Goal: Information Seeking & Learning: Learn about a topic

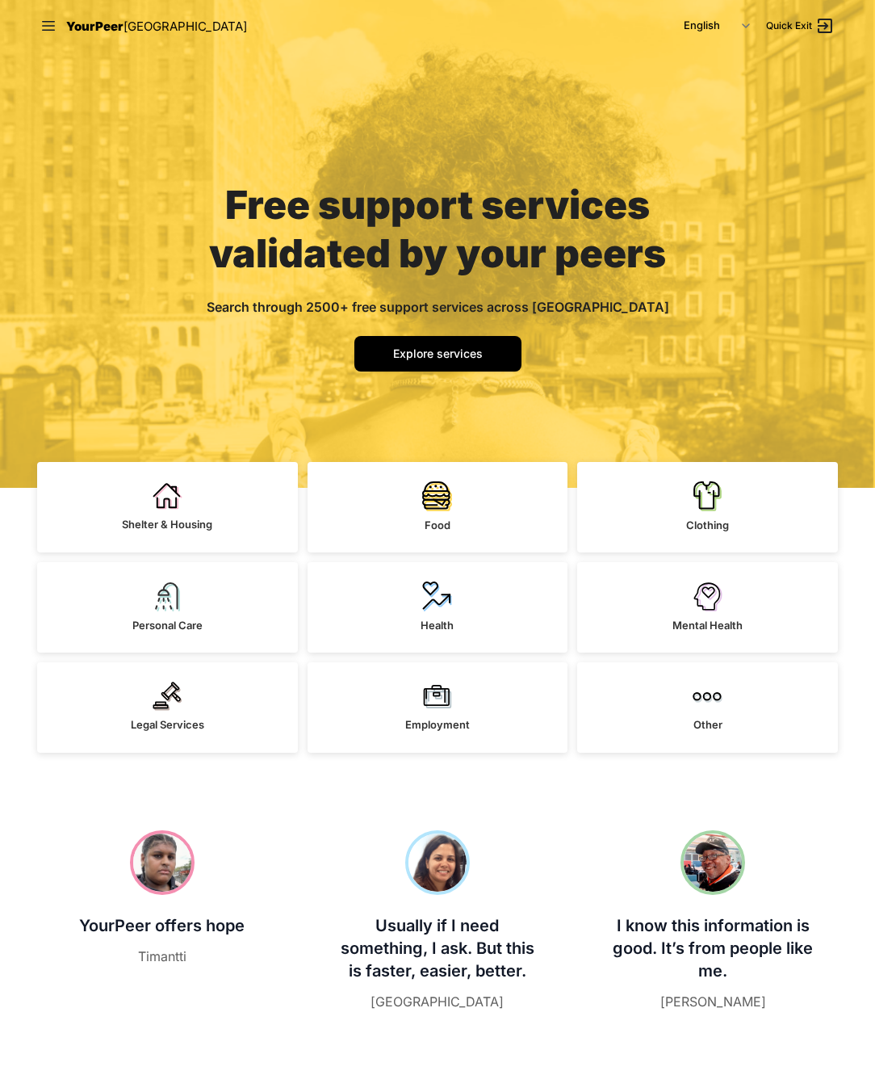
click at [299, 33] on nav "YourPeer NYC English Español 简体中文 বাংলা Français Русский Quick Exit" at bounding box center [437, 26] width 827 height 52
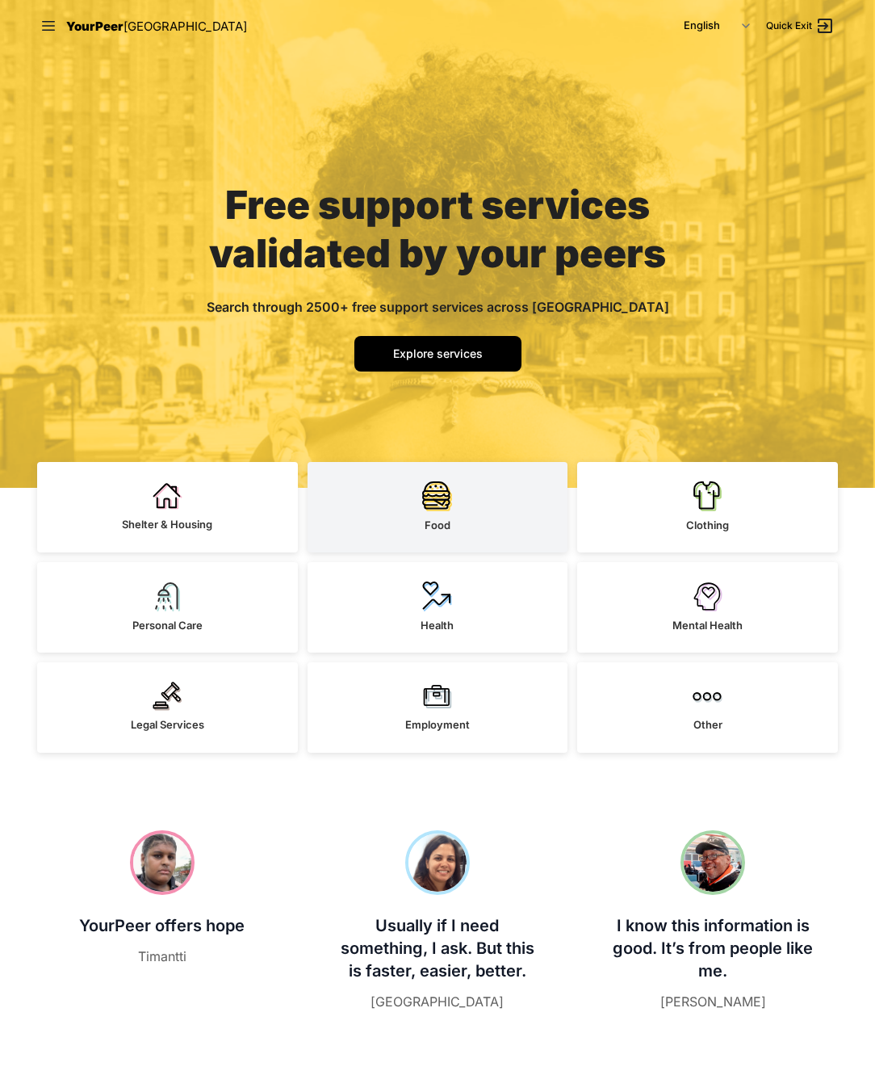
click at [408, 484] on link "Food" at bounding box center [438, 507] width 261 height 90
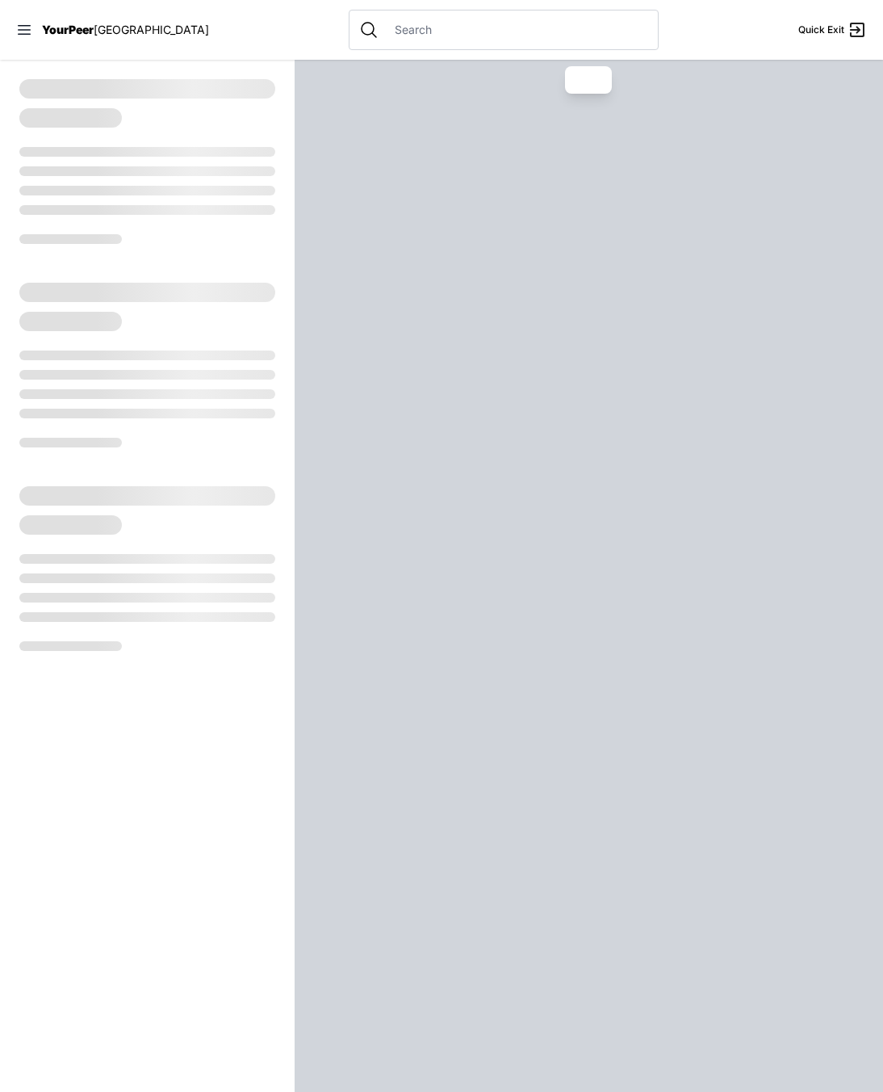
select select "recentlyUpdated"
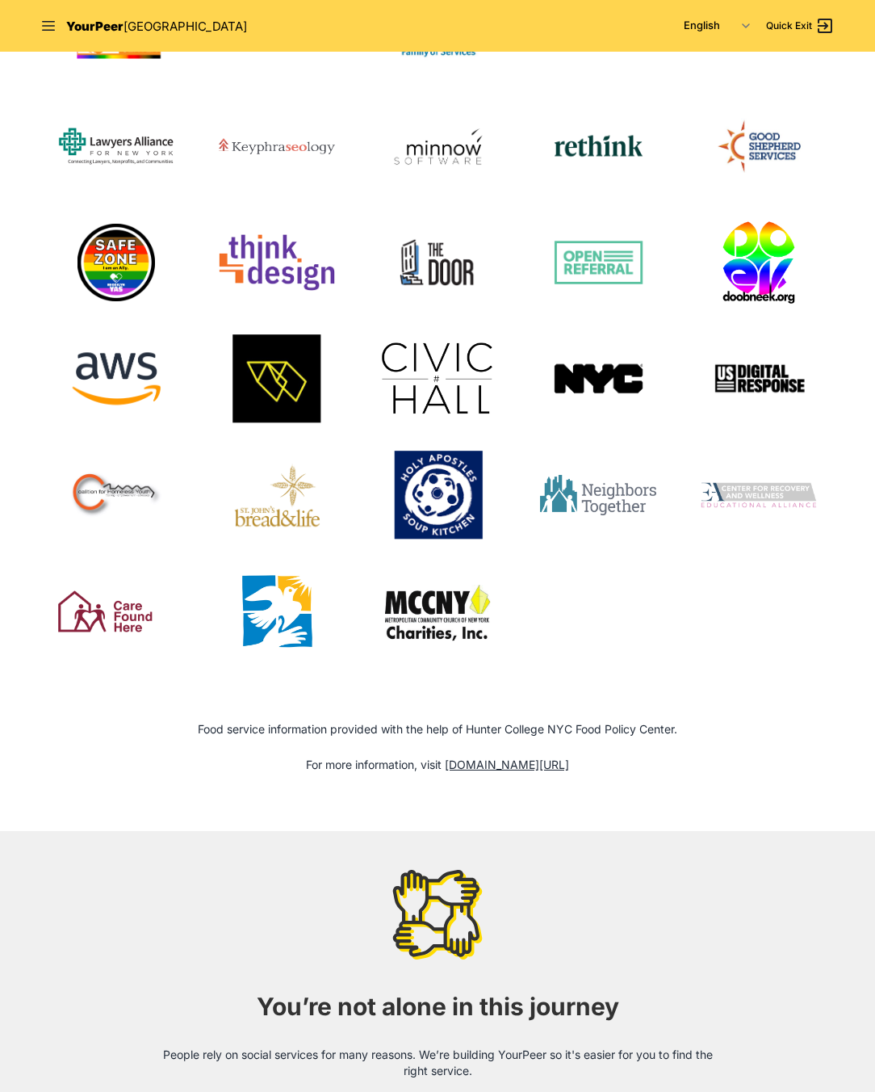
scroll to position [1678, 0]
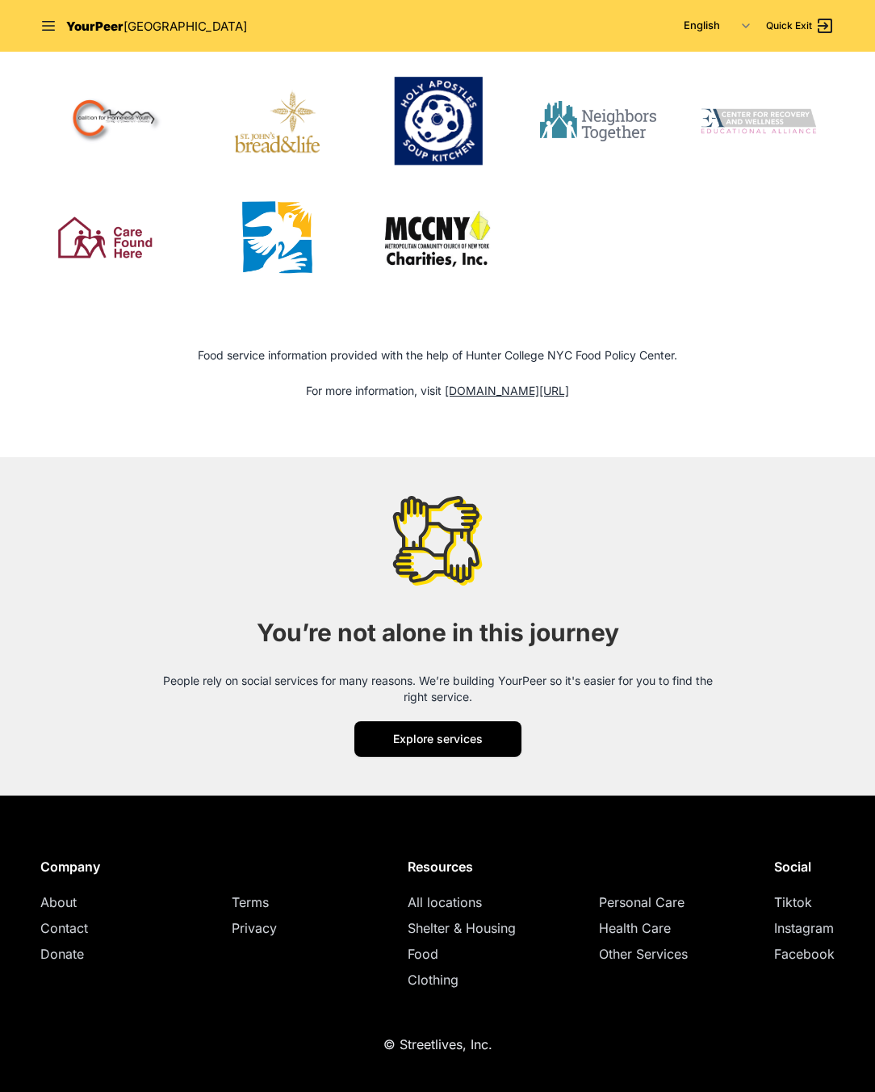
click at [65, 899] on span "About" at bounding box center [58, 902] width 36 height 16
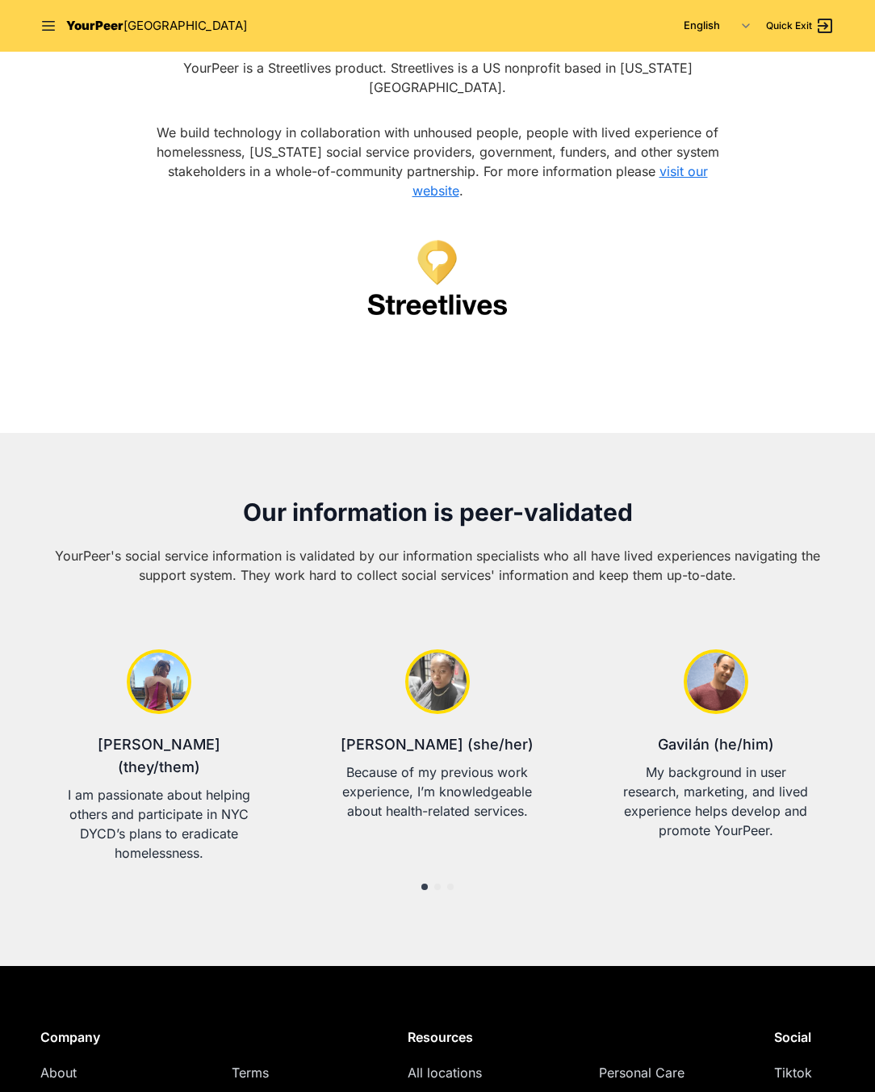
scroll to position [239, 0]
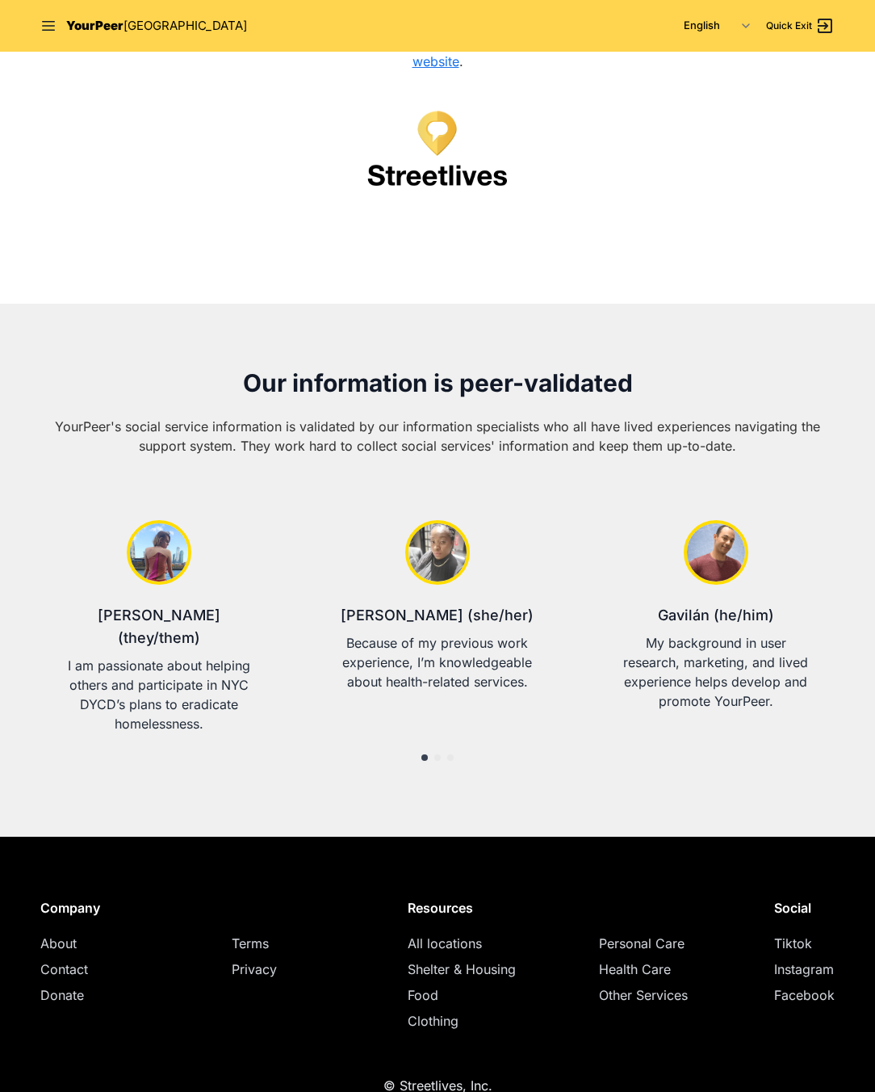
click at [73, 935] on span "About" at bounding box center [58, 943] width 36 height 16
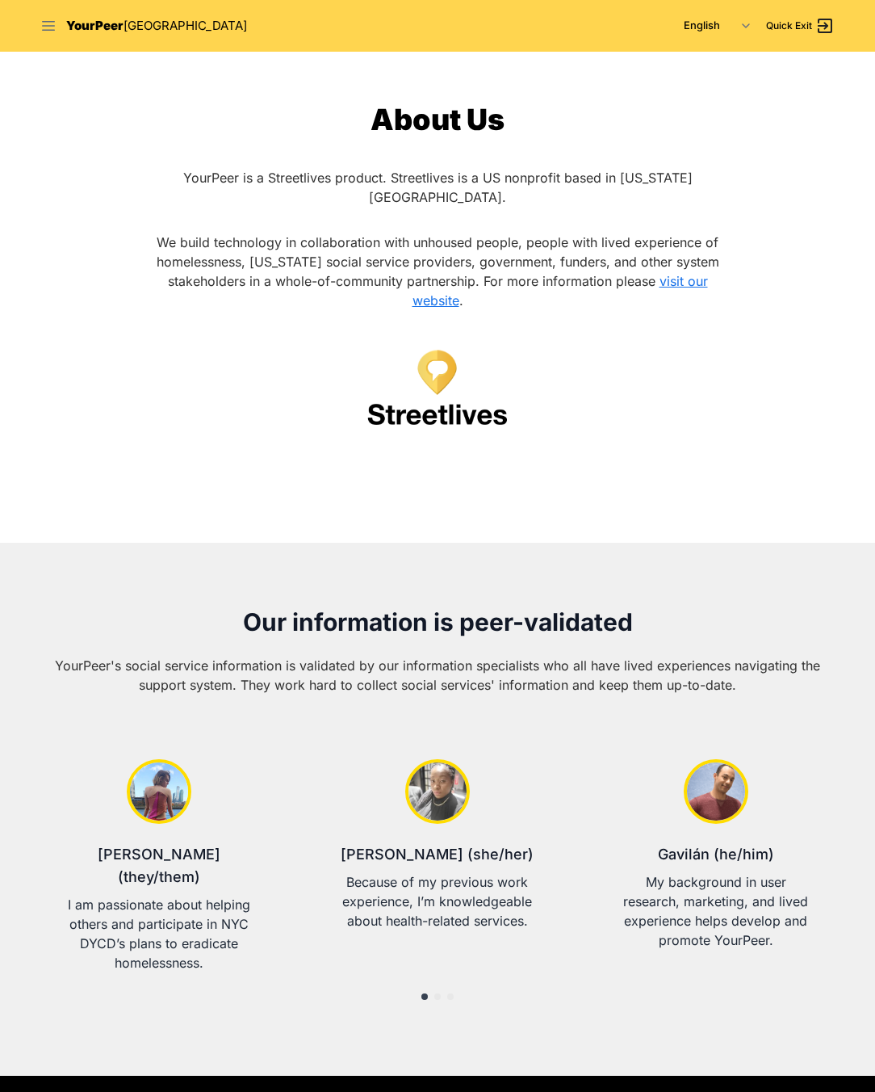
click at [53, 27] on icon at bounding box center [48, 26] width 16 height 16
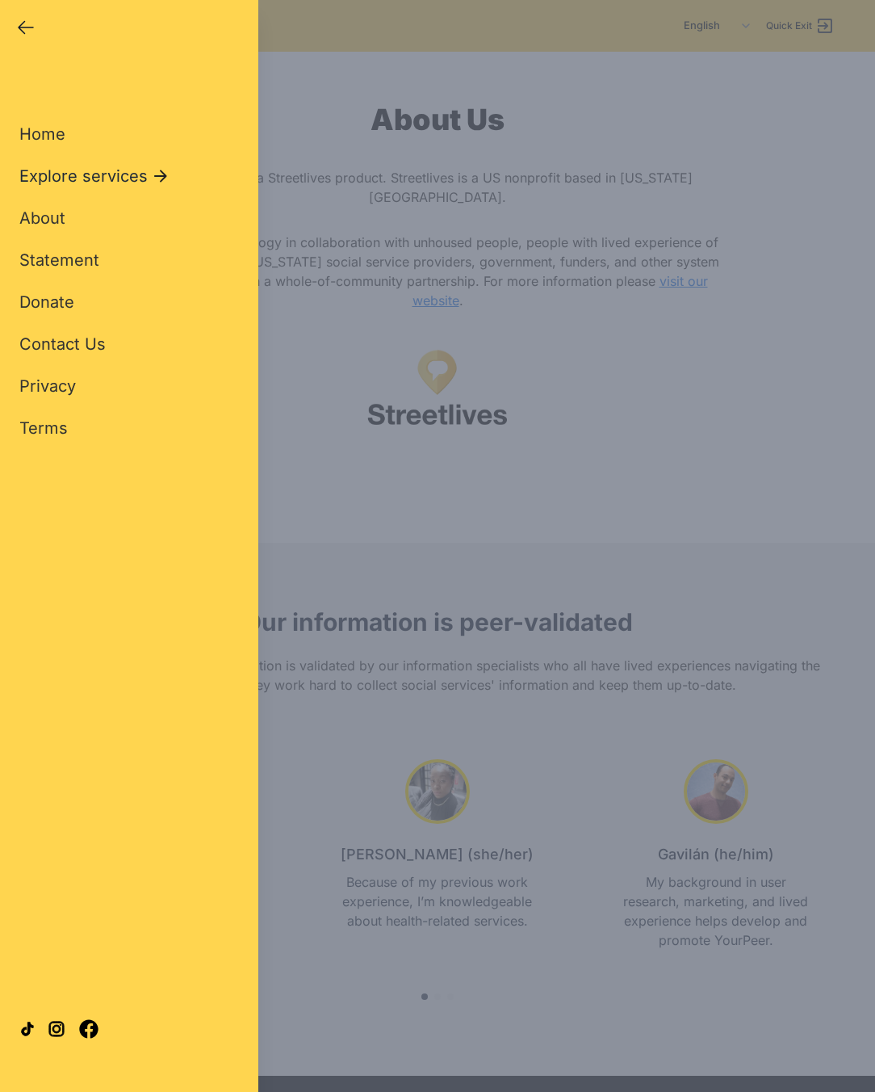
click at [70, 171] on span "Explore services" at bounding box center [83, 176] width 128 height 23
click at [45, 217] on span "Food" at bounding box center [38, 218] width 38 height 23
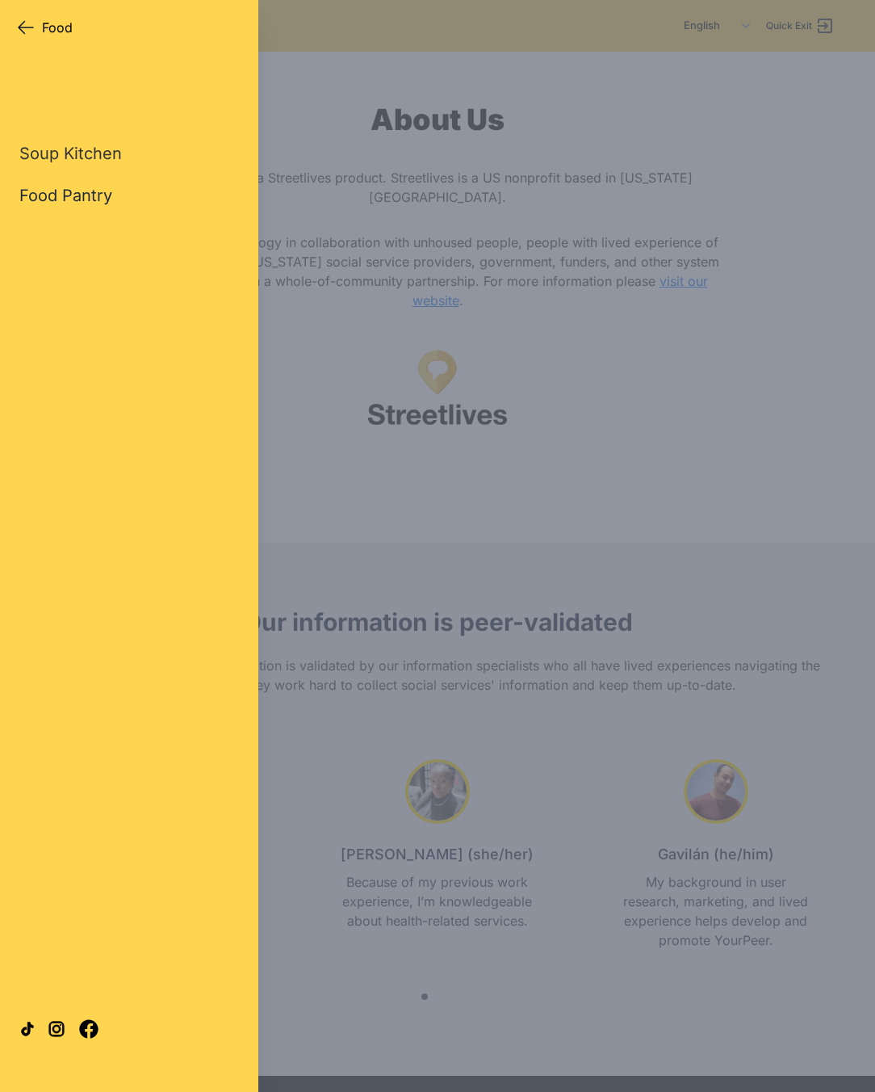
click at [51, 195] on link "Food Pantry" at bounding box center [65, 195] width 93 height 23
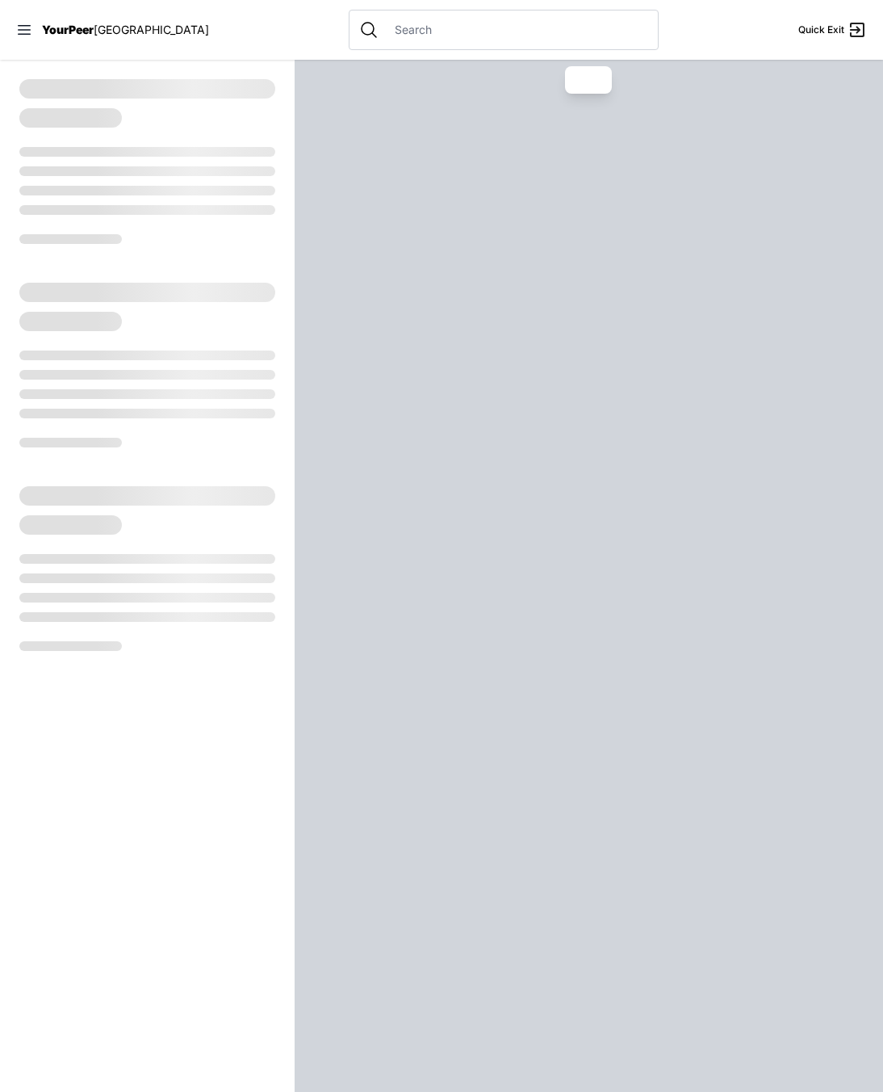
select select "recentlyUpdated"
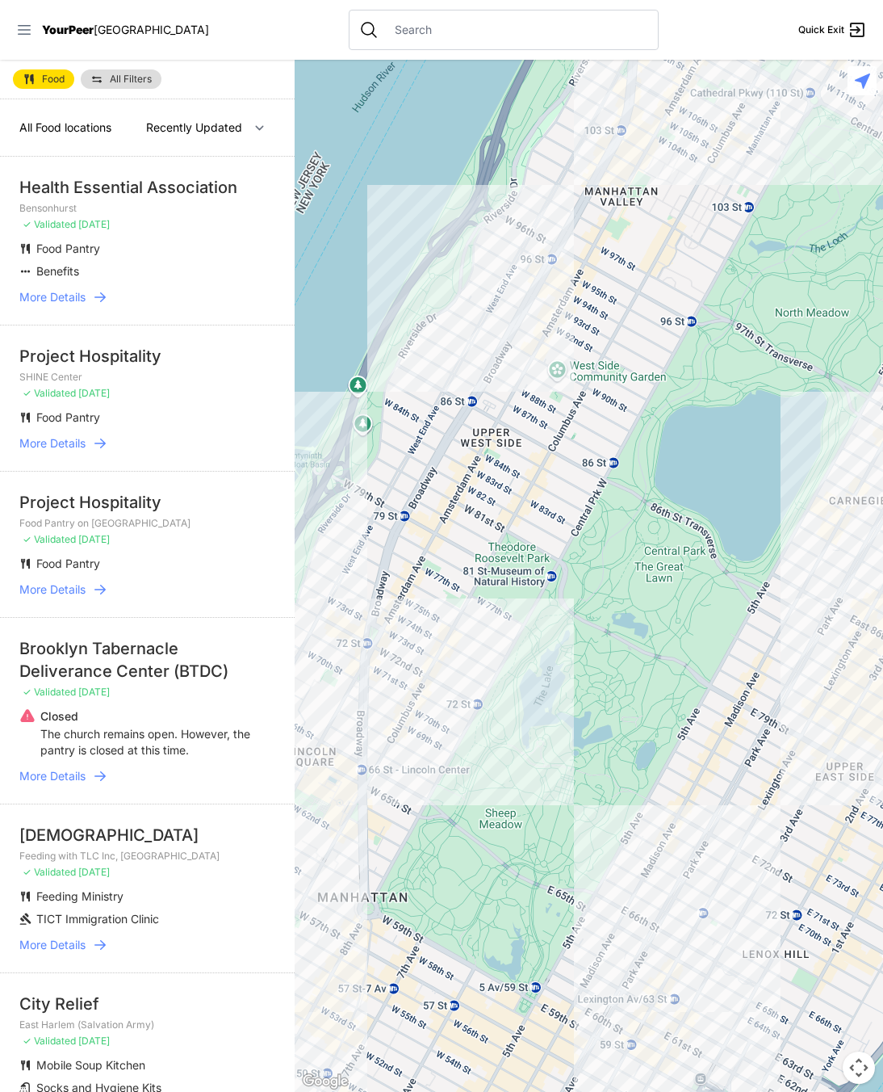
click at [27, 36] on icon at bounding box center [24, 30] width 16 height 16
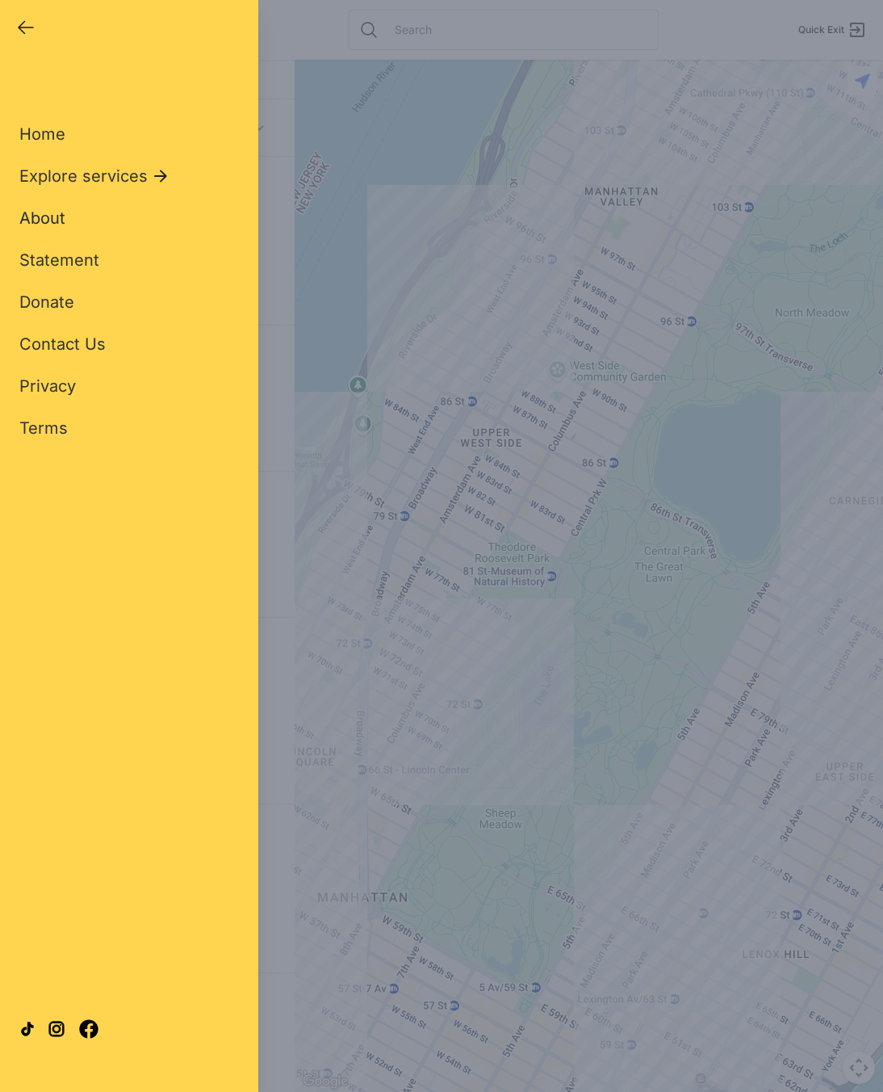
click at [52, 223] on span "About" at bounding box center [42, 217] width 46 height 19
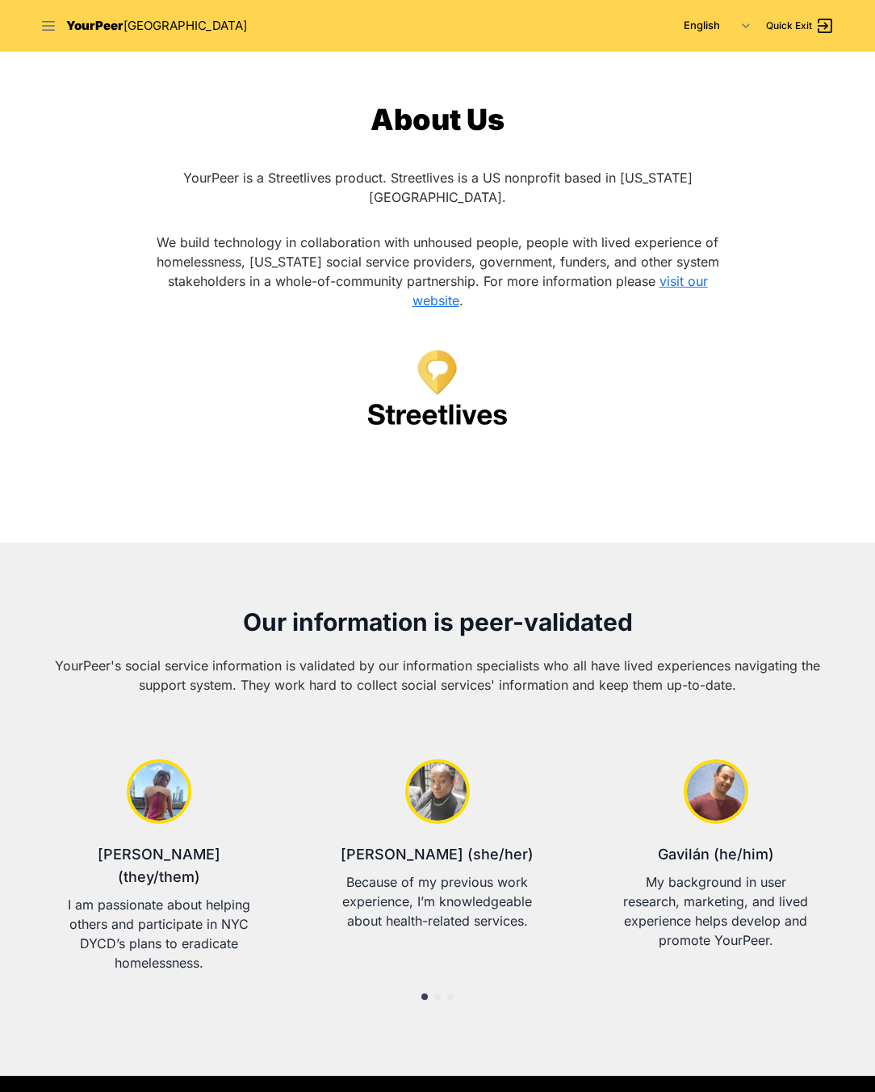
click at [52, 23] on icon at bounding box center [48, 26] width 16 height 16
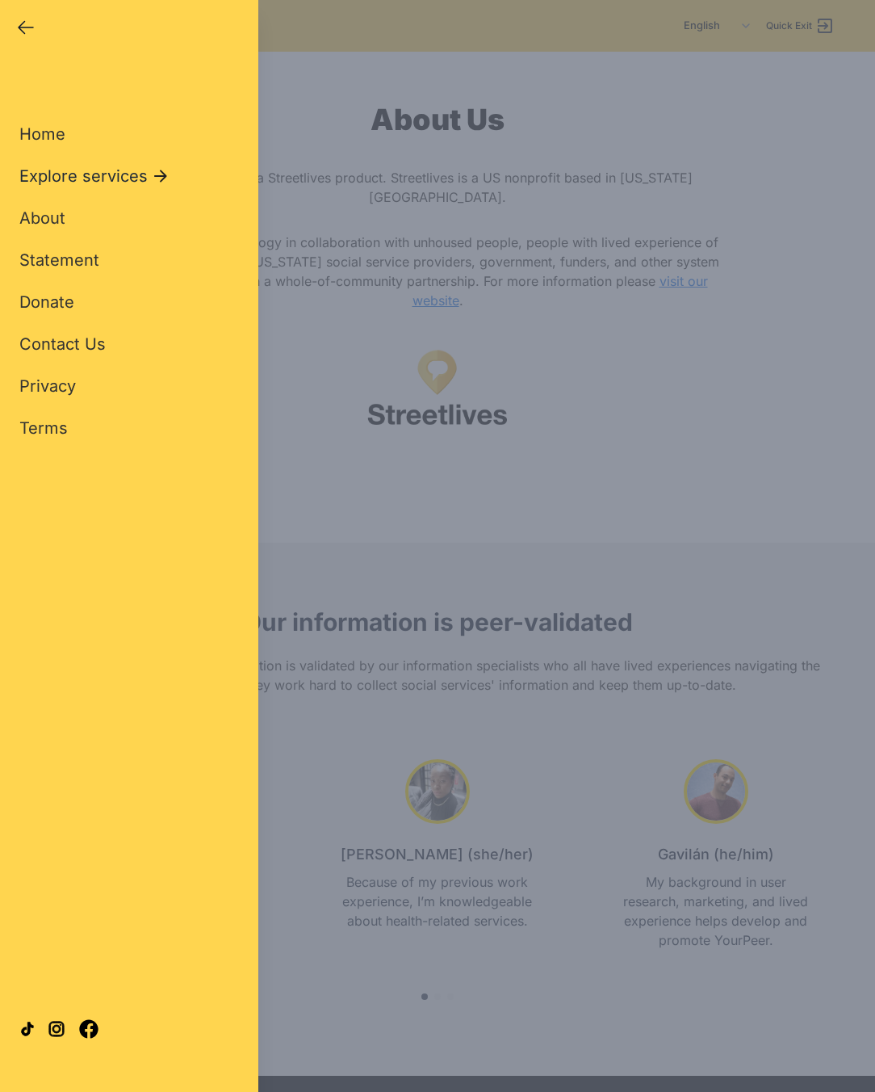
click at [98, 174] on span "Explore services" at bounding box center [83, 176] width 128 height 23
click at [91, 169] on span "Shelter & Housing" at bounding box center [89, 176] width 140 height 23
click at [76, 179] on link "Families" at bounding box center [51, 176] width 64 height 23
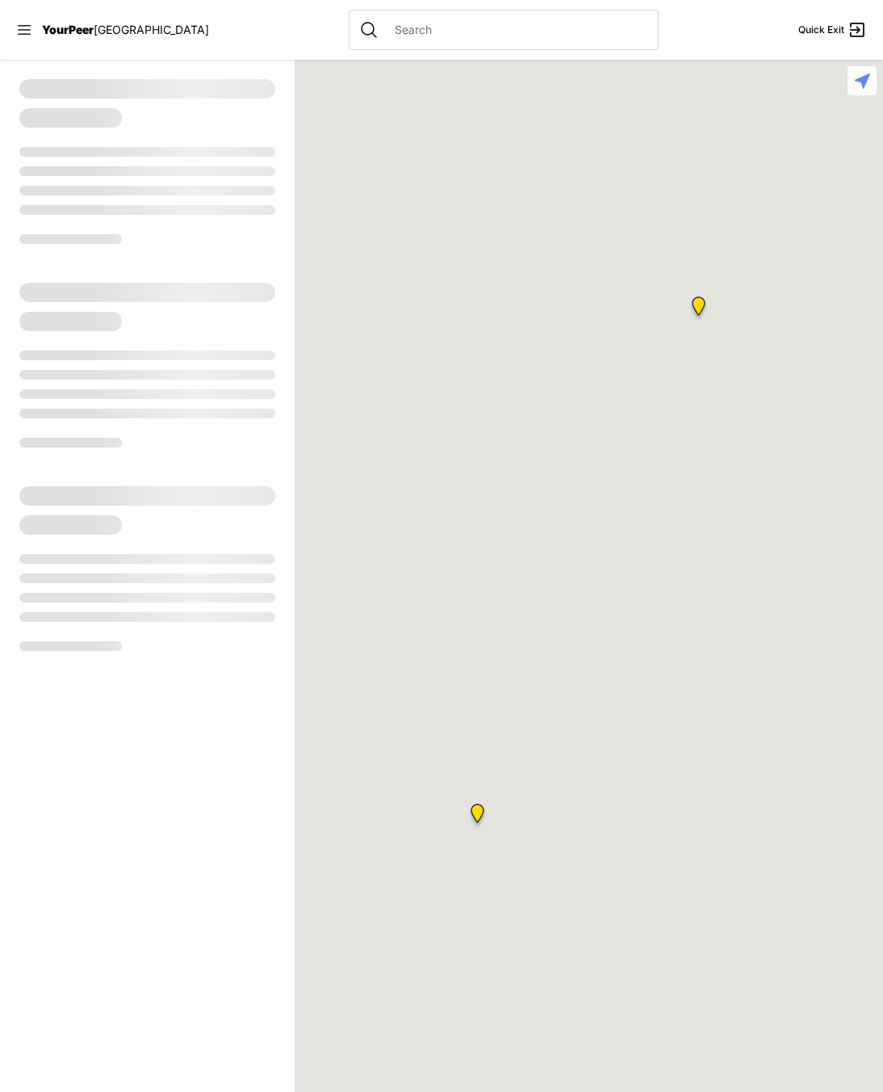
select select "recentlyUpdated"
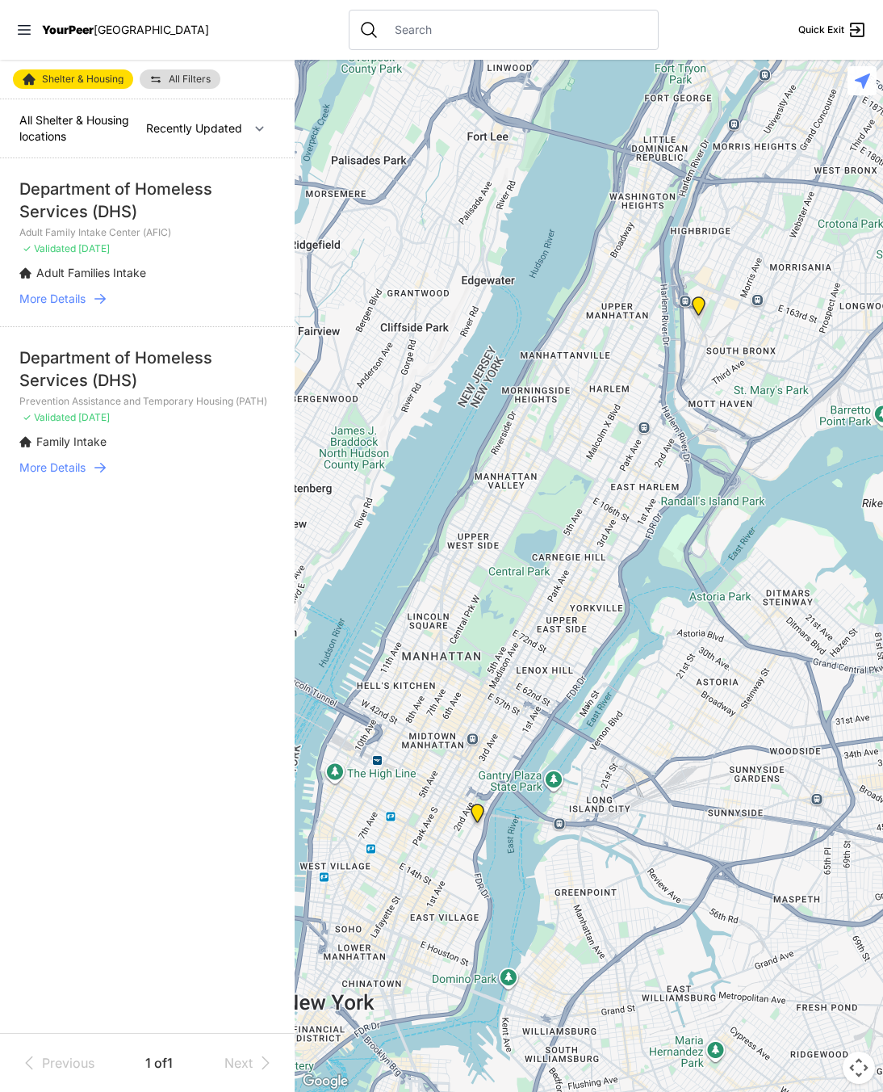
click at [32, 30] on div "YourPeer NYC" at bounding box center [112, 30] width 193 height 16
click at [26, 27] on icon at bounding box center [24, 30] width 16 height 16
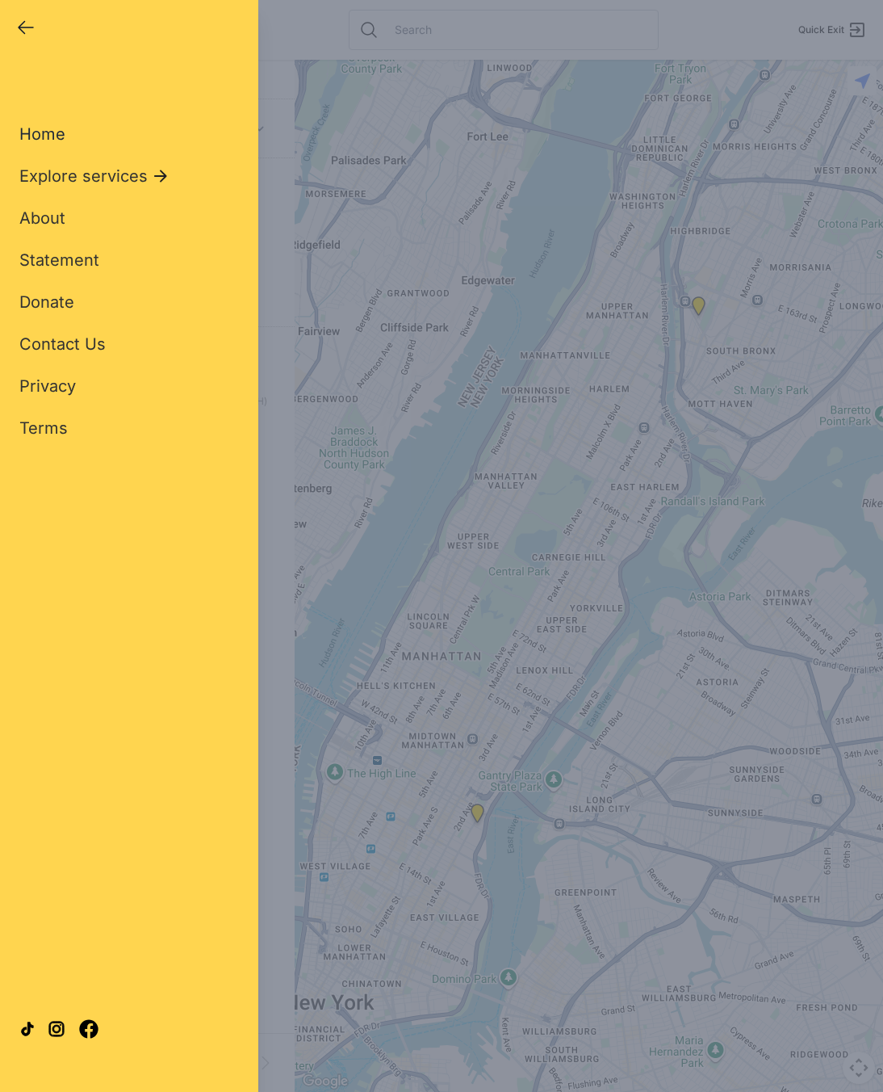
click at [60, 141] on span "Home" at bounding box center [42, 133] width 46 height 19
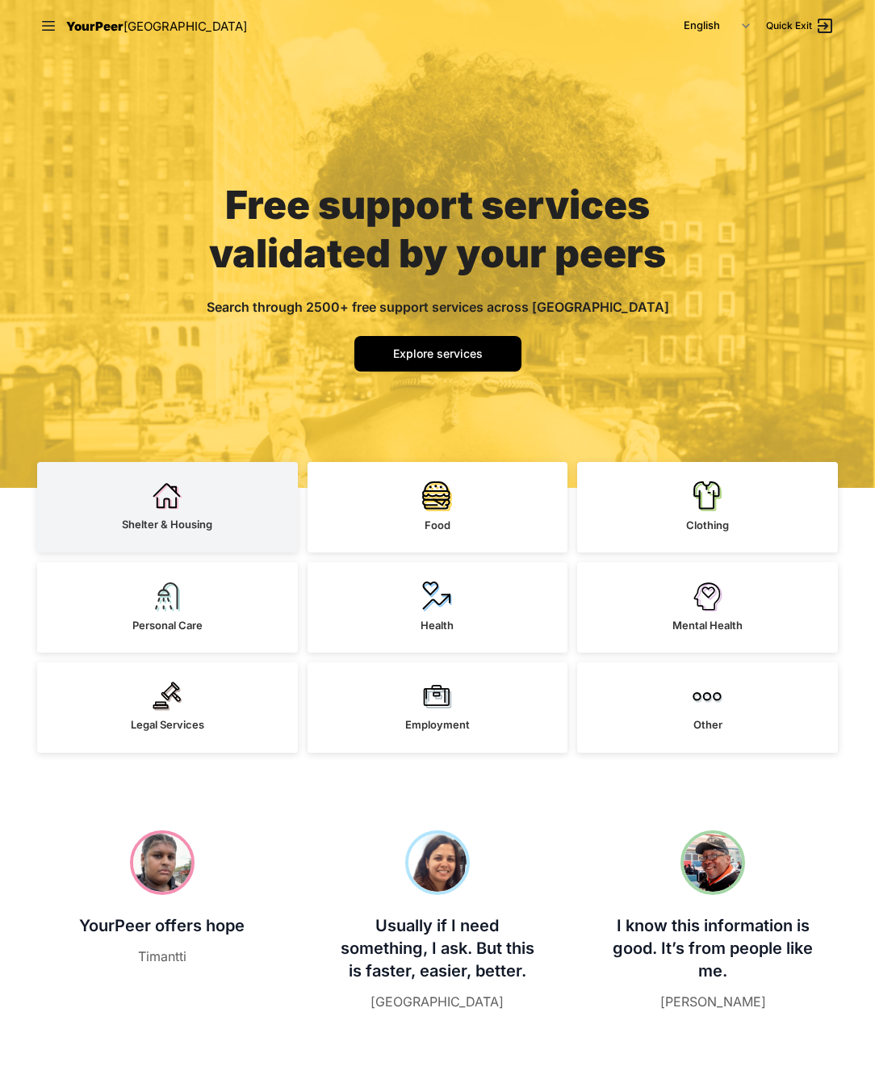
click at [228, 496] on link "Shelter & Housing" at bounding box center [167, 507] width 261 height 90
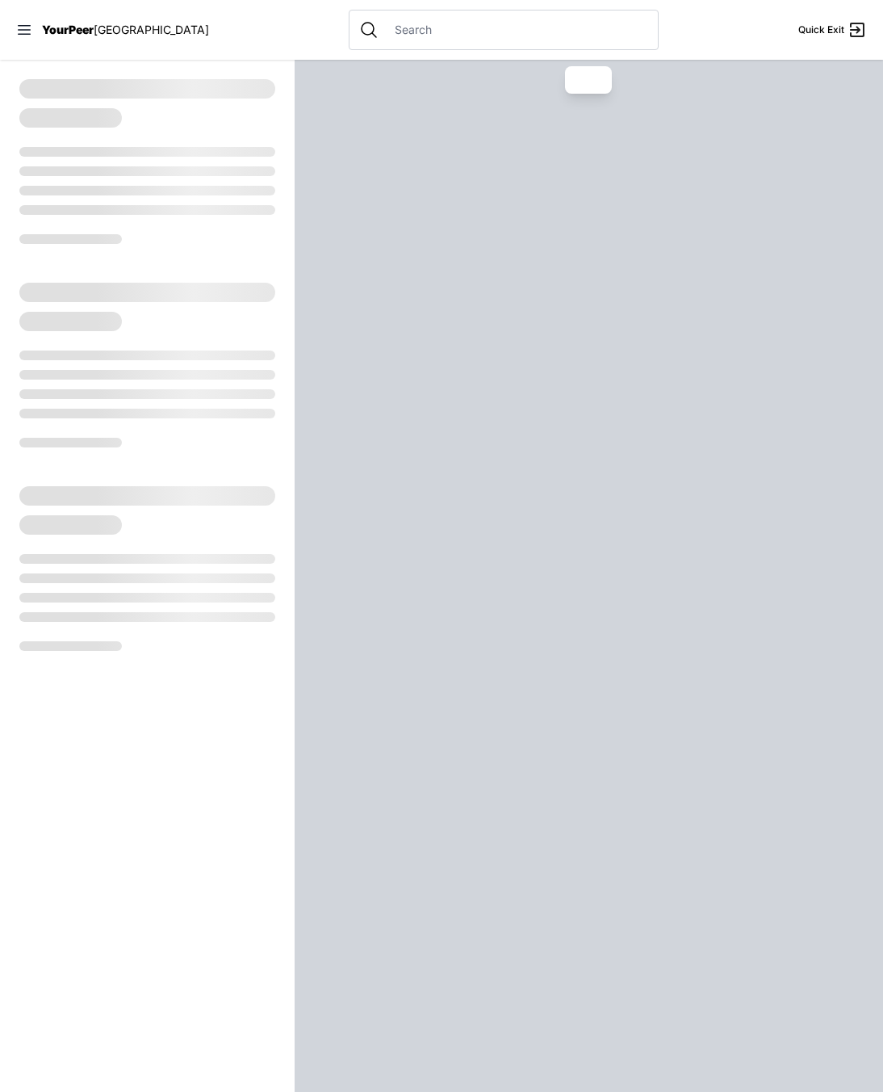
select select "recentlyUpdated"
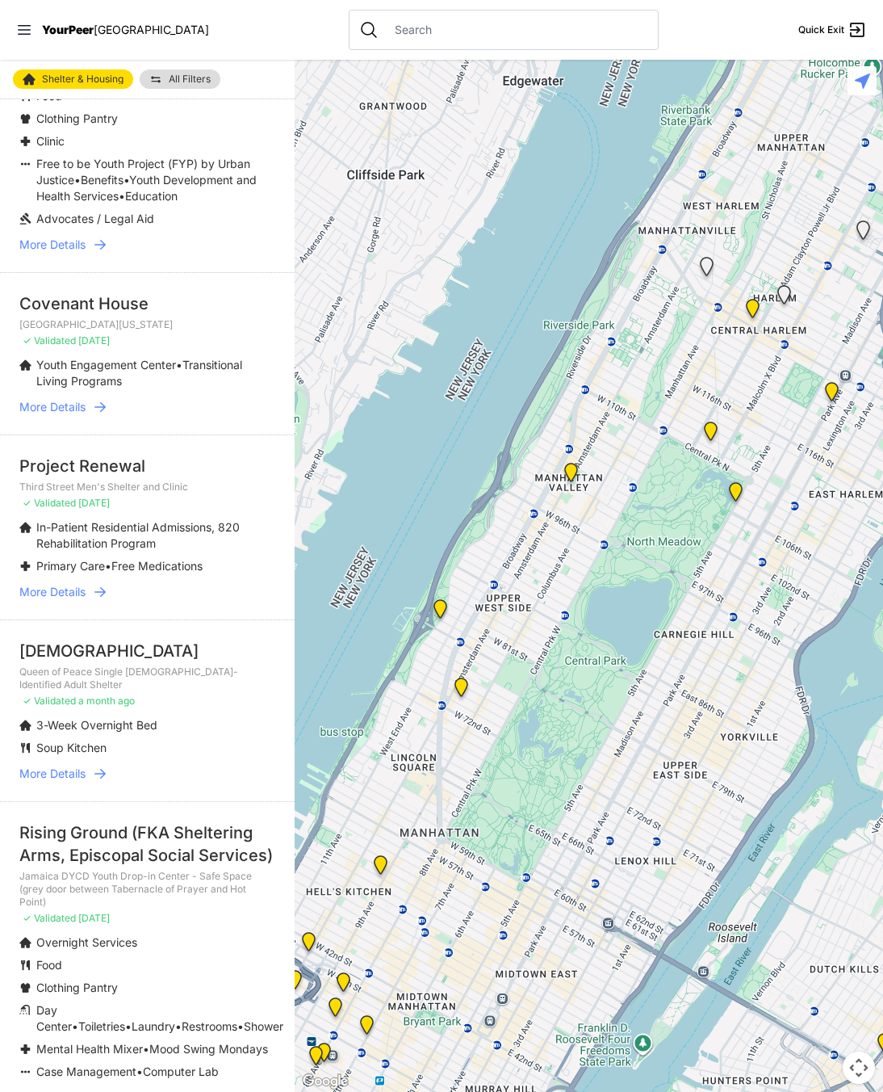
scroll to position [3244, 0]
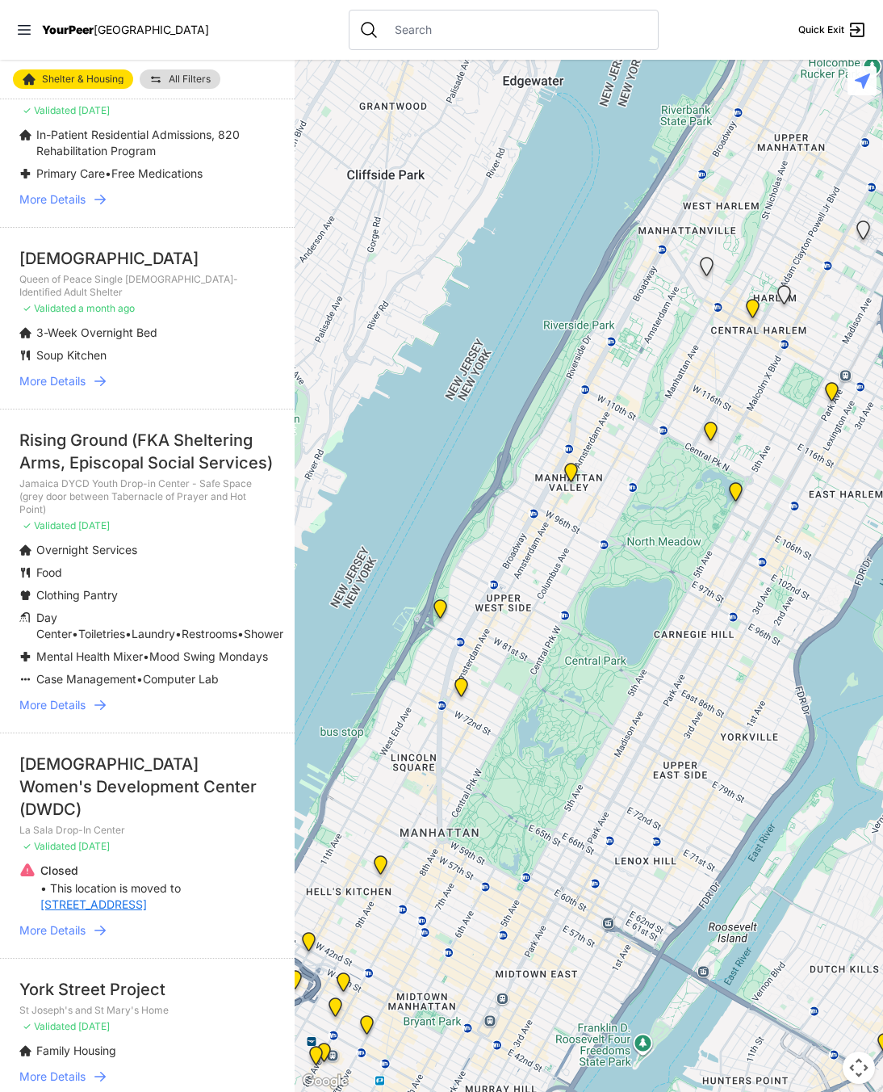
click at [59, 30] on span "YourPeer" at bounding box center [68, 30] width 52 height 14
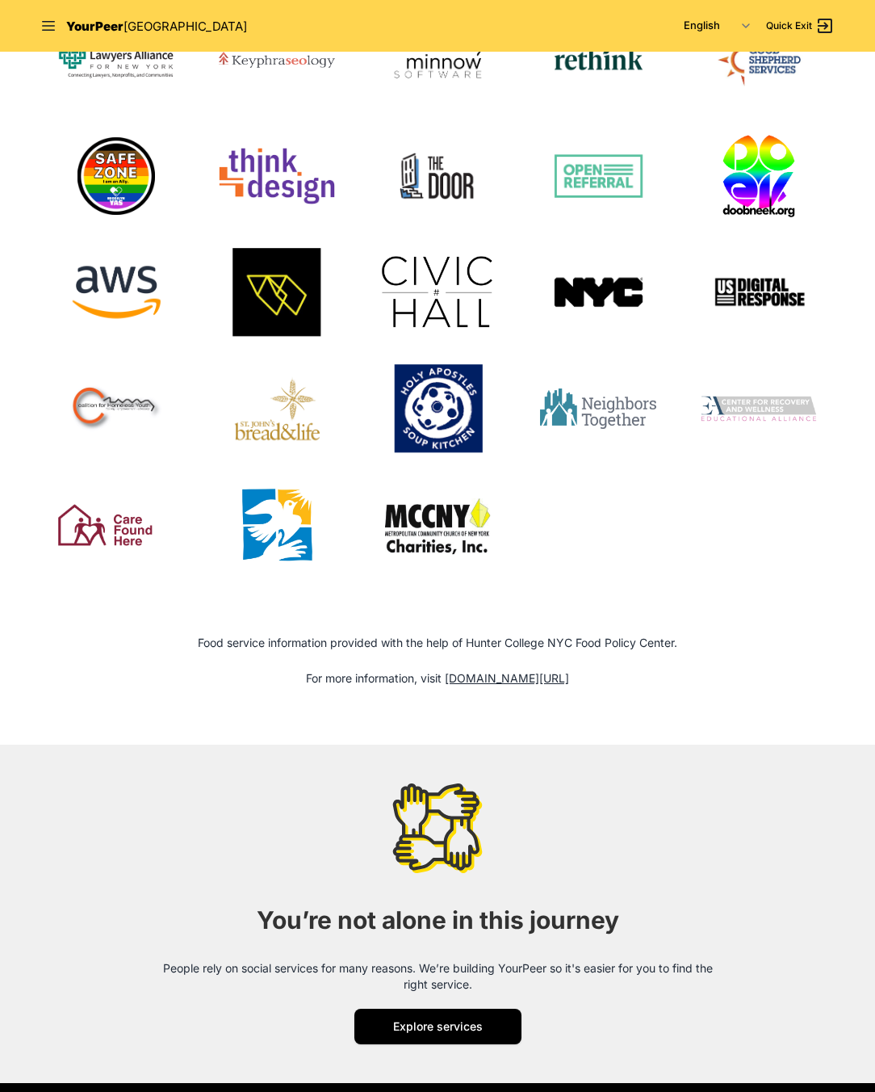
scroll to position [1678, 0]
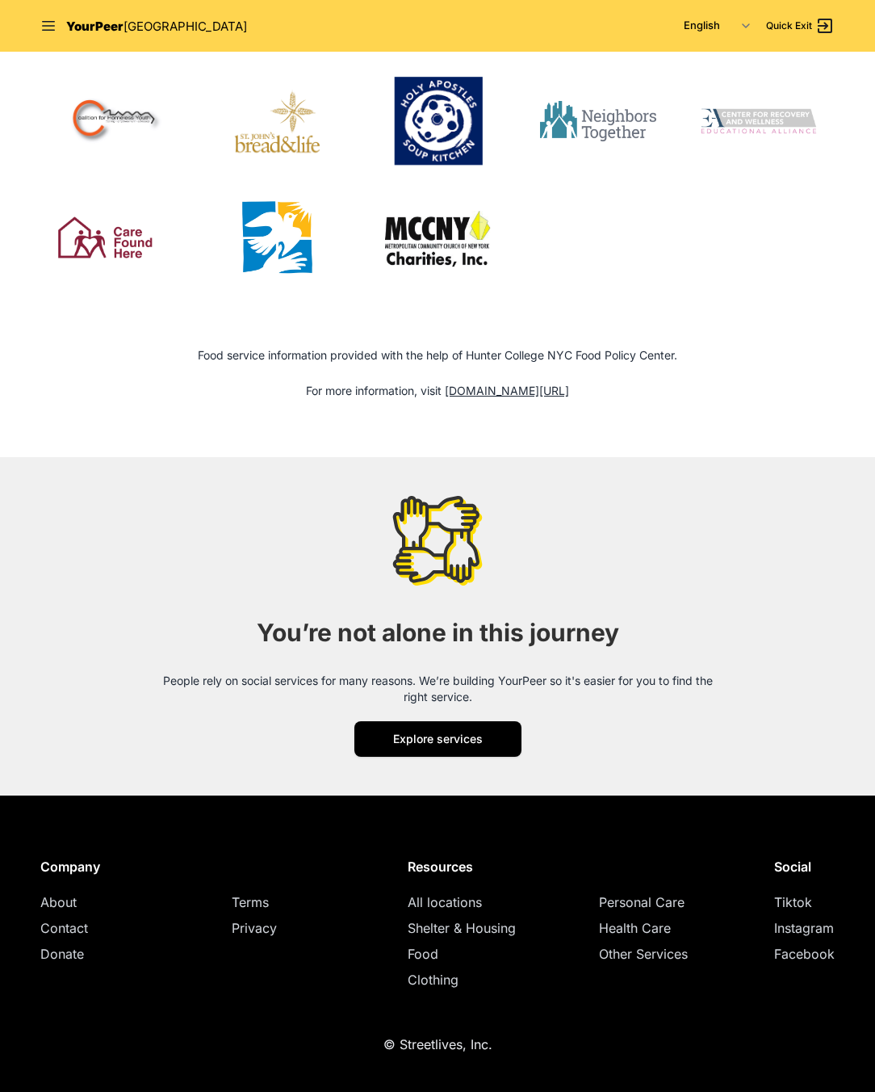
click at [817, 926] on link "Instagram" at bounding box center [804, 928] width 60 height 16
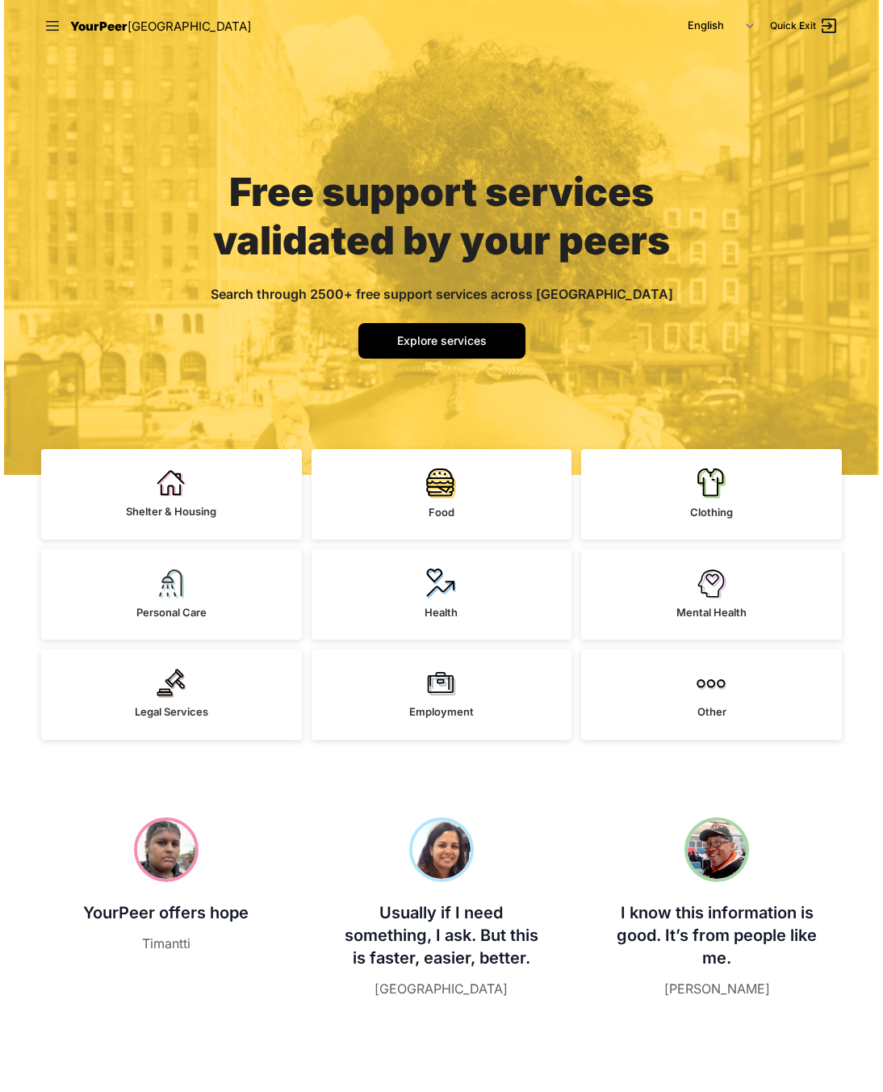
scroll to position [0, 0]
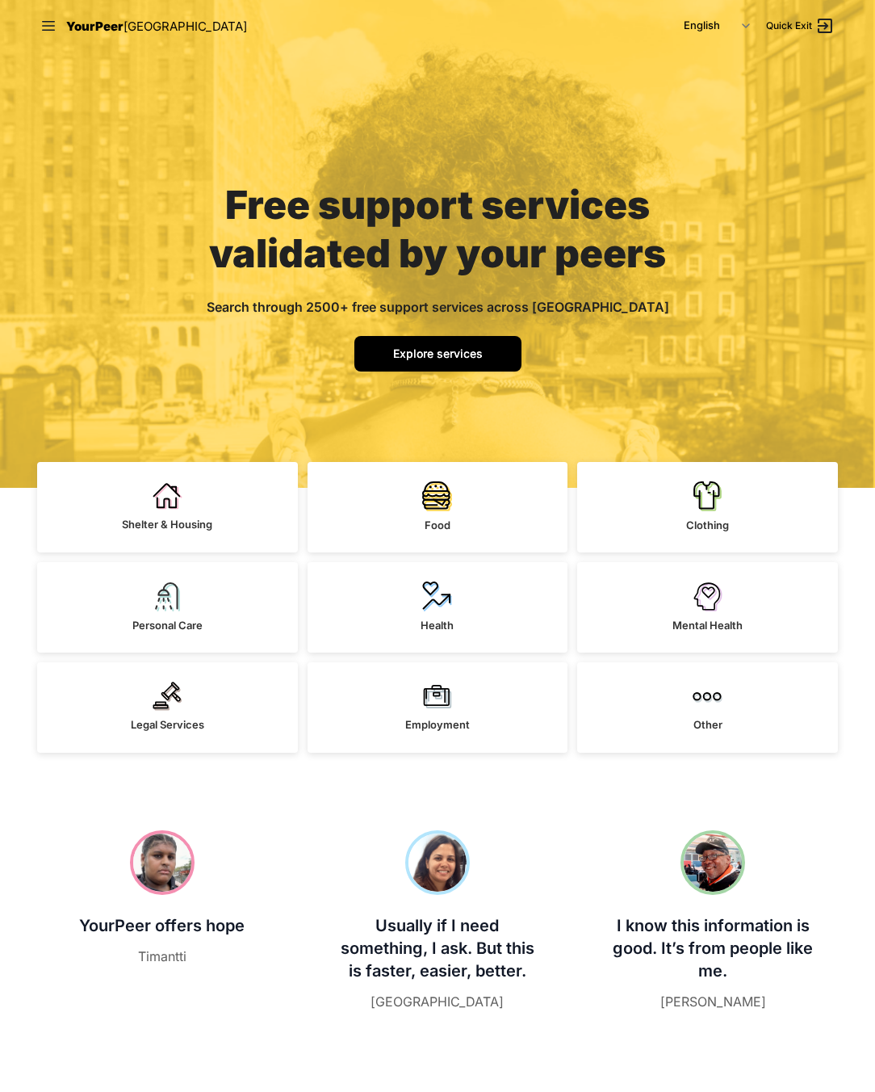
click at [417, 354] on span "Explore services" at bounding box center [438, 353] width 90 height 14
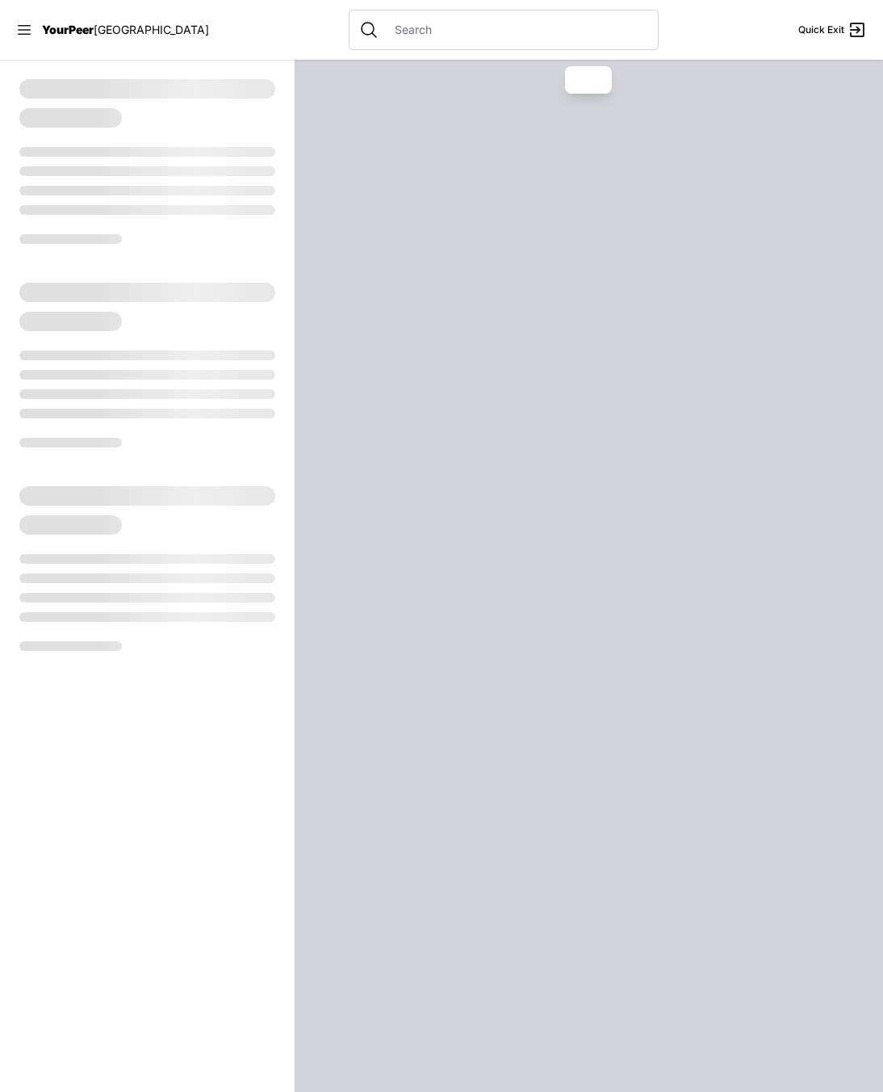
select select "recentlyUpdated"
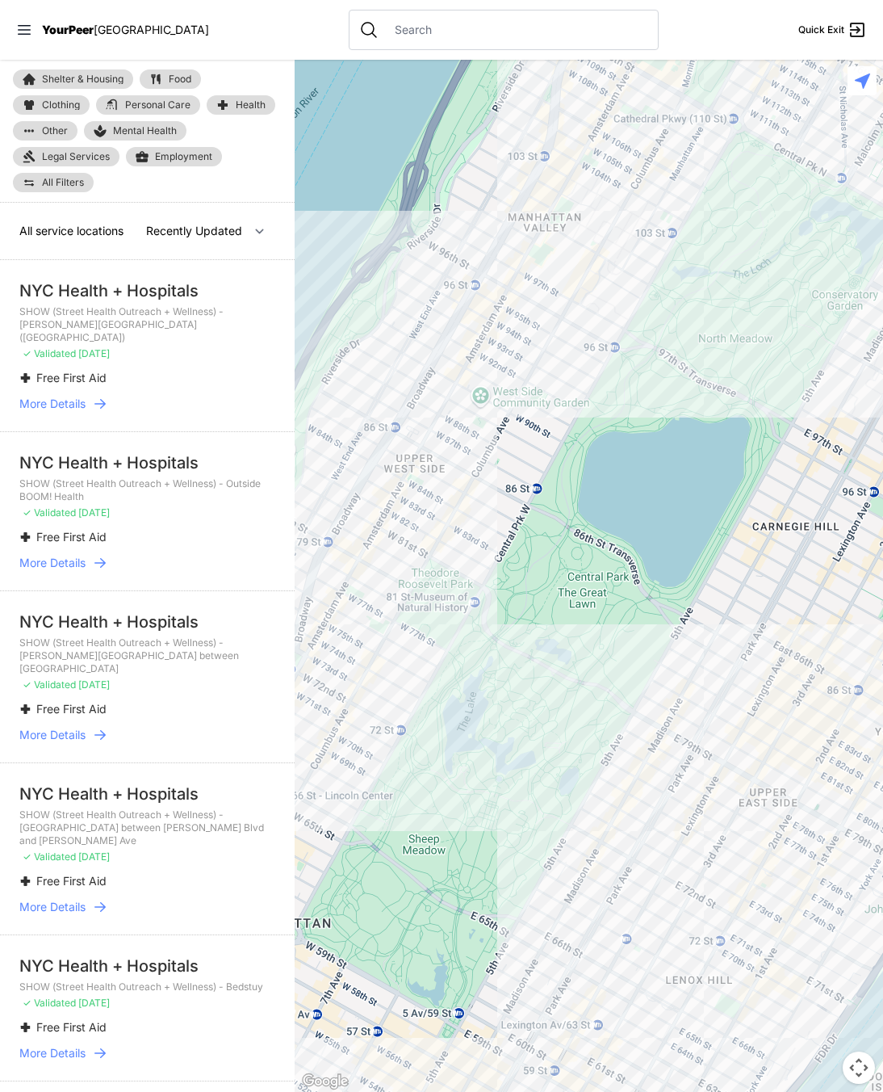
click at [182, 82] on span "Food" at bounding box center [180, 79] width 23 height 10
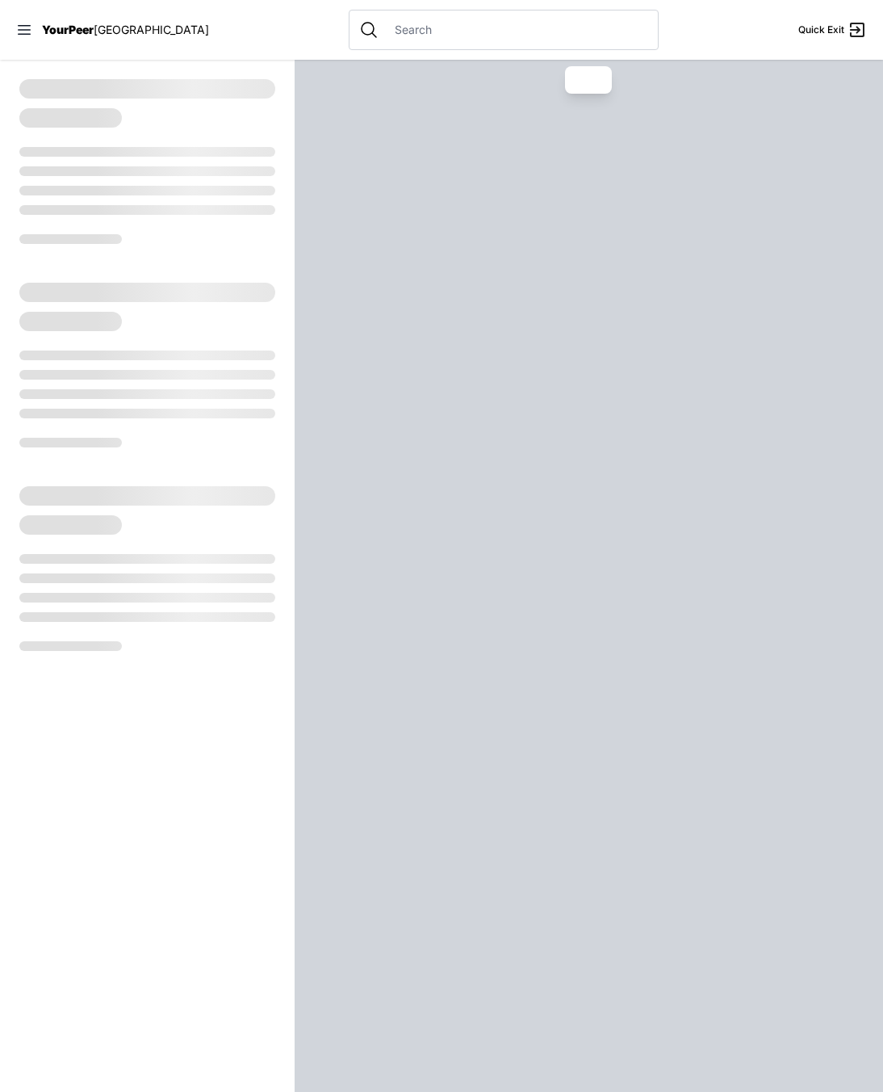
select select "recentlyUpdated"
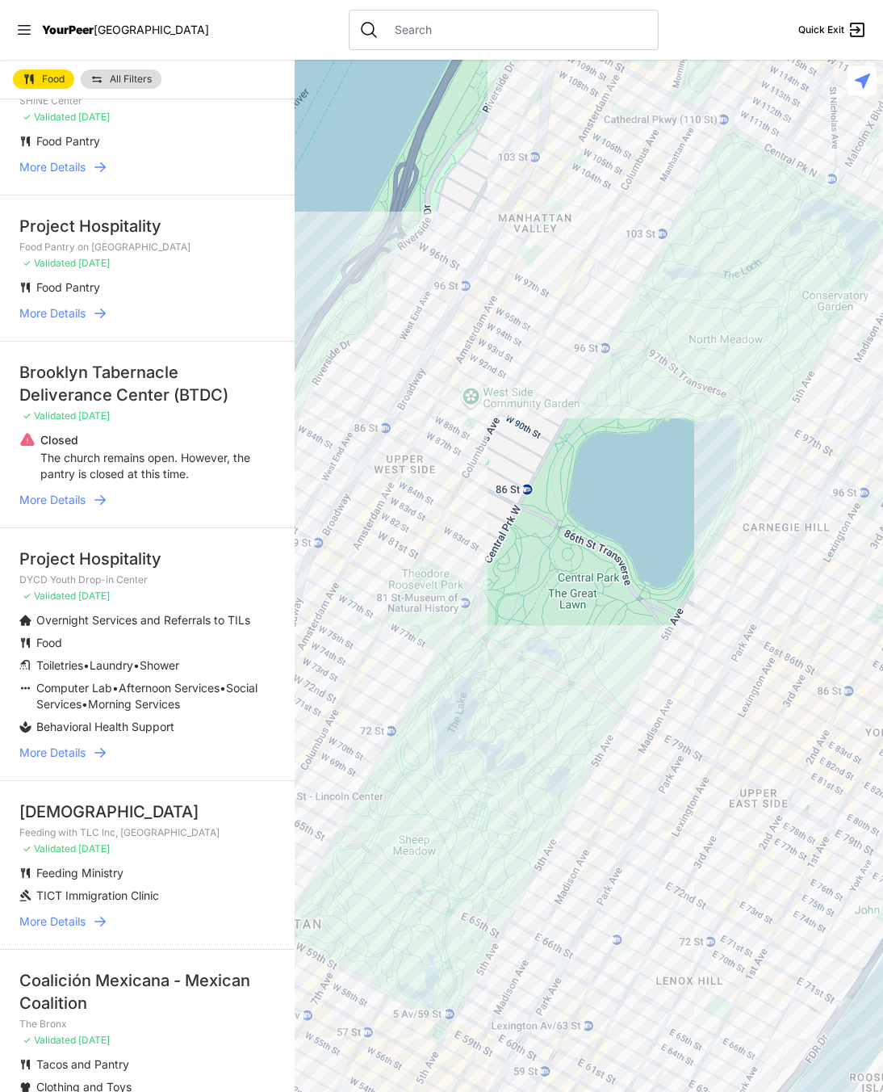
scroll to position [519, 0]
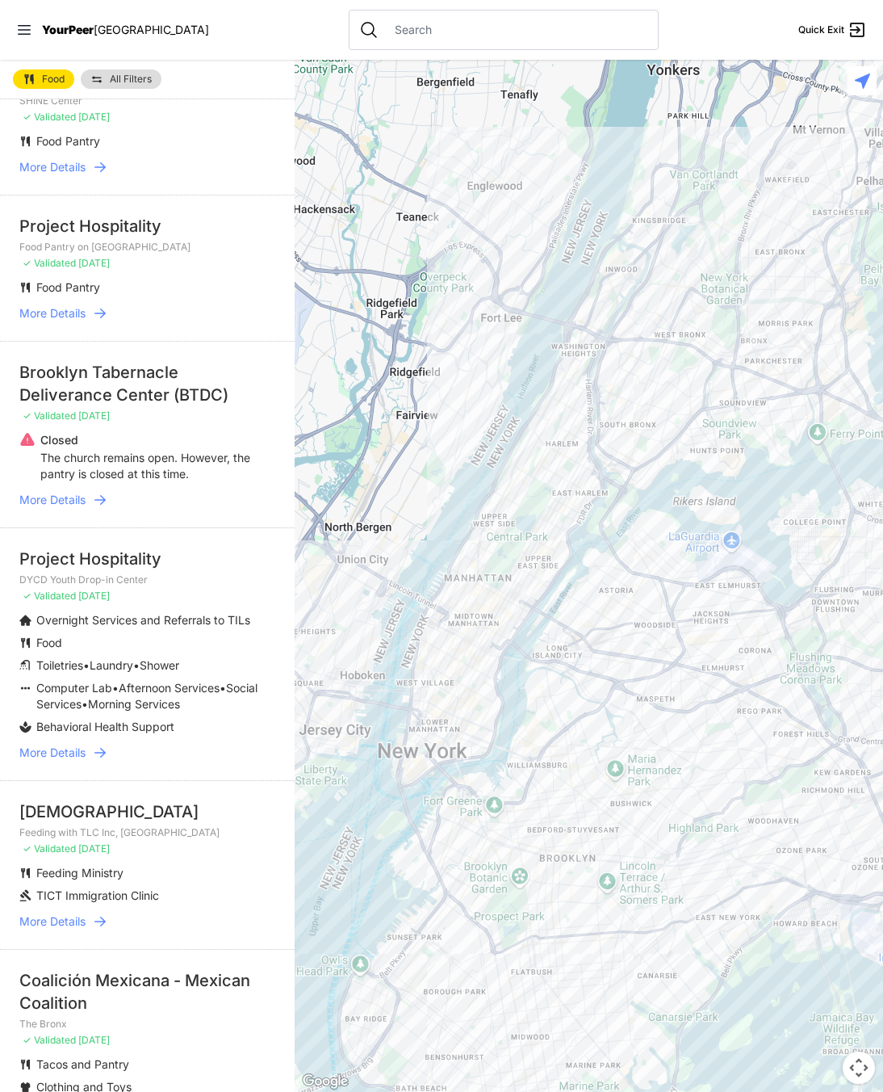
click at [635, 680] on div at bounding box center [589, 576] width 589 height 1032
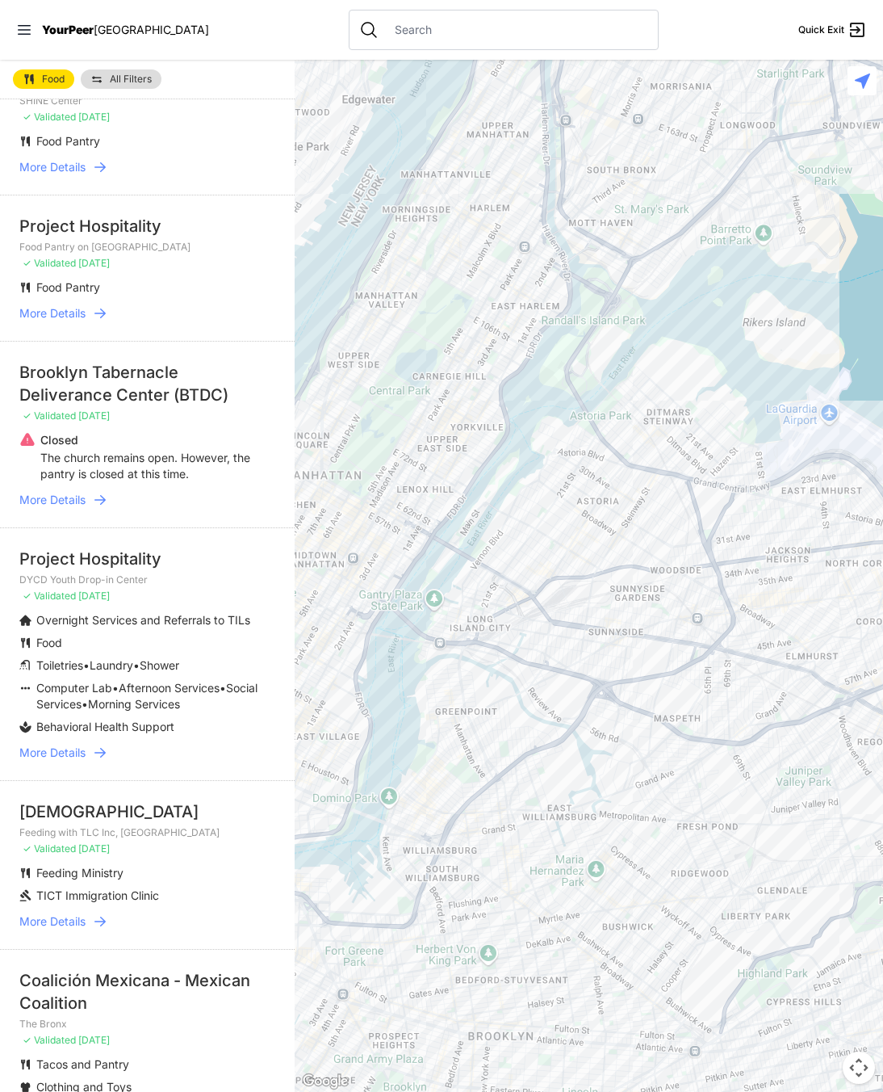
click at [667, 641] on div at bounding box center [589, 576] width 589 height 1032
